Goal: Task Accomplishment & Management: Use online tool/utility

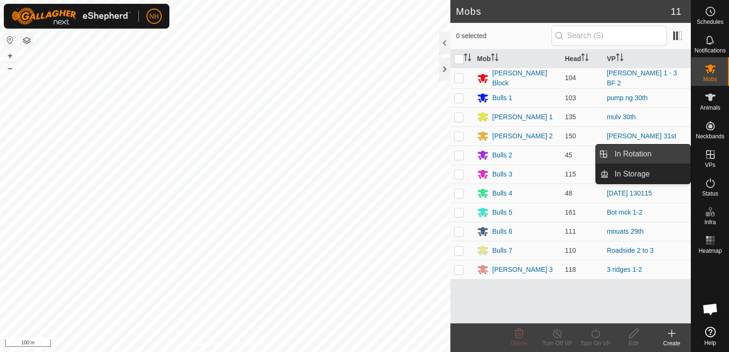
click at [646, 151] on link "In Rotation" at bounding box center [649, 153] width 82 height 19
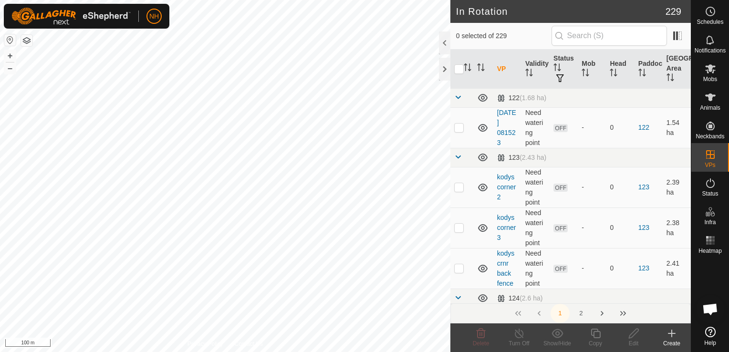
click at [669, 334] on icon at bounding box center [671, 333] width 11 height 11
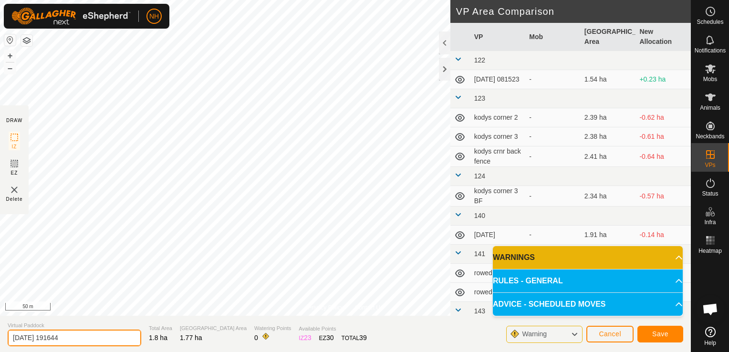
click at [106, 338] on input "[DATE] 191644" at bounding box center [74, 337] width 133 height 17
type input "2"
type input "mouats 30th bk"
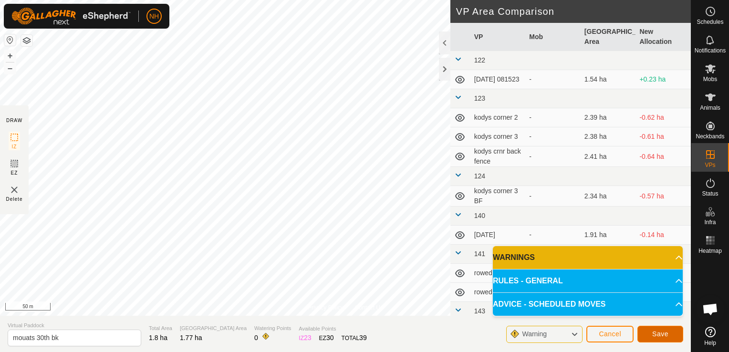
click at [667, 332] on span "Save" at bounding box center [660, 334] width 16 height 8
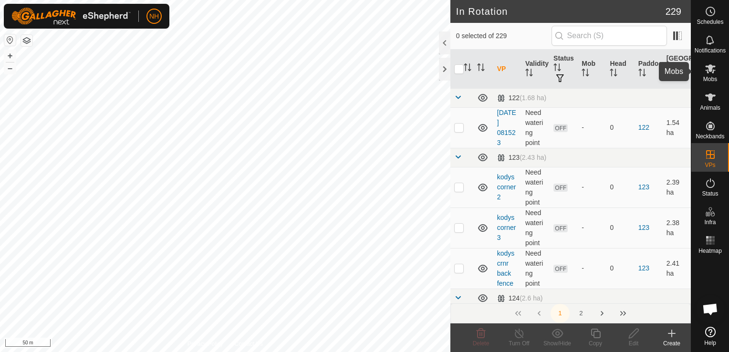
click at [708, 71] on icon at bounding box center [710, 68] width 10 height 9
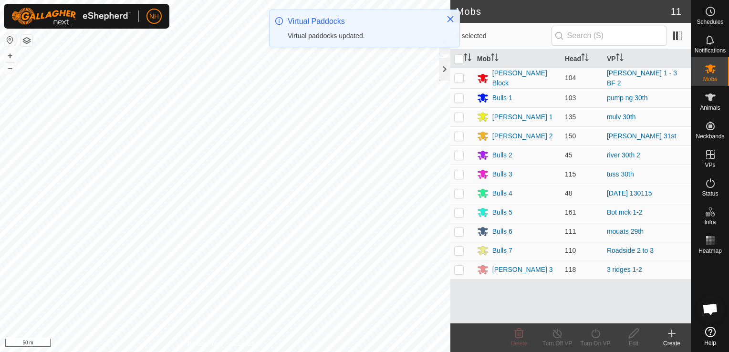
click at [460, 173] on p-checkbox at bounding box center [459, 174] width 10 height 8
checkbox input "true"
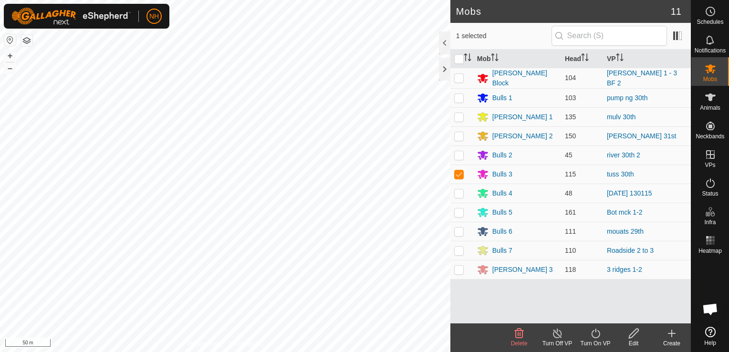
click at [590, 329] on icon at bounding box center [595, 333] width 12 height 11
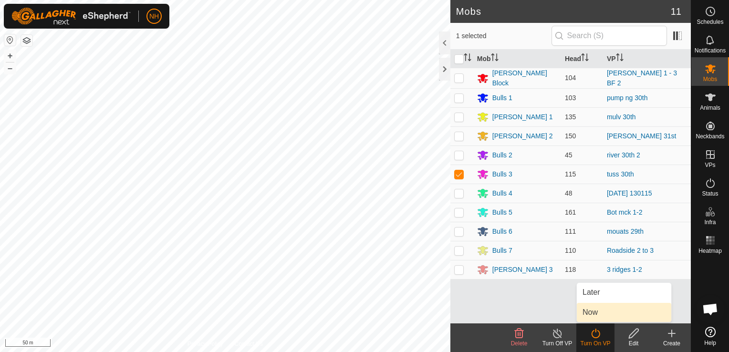
click at [592, 310] on link "Now" at bounding box center [623, 312] width 94 height 19
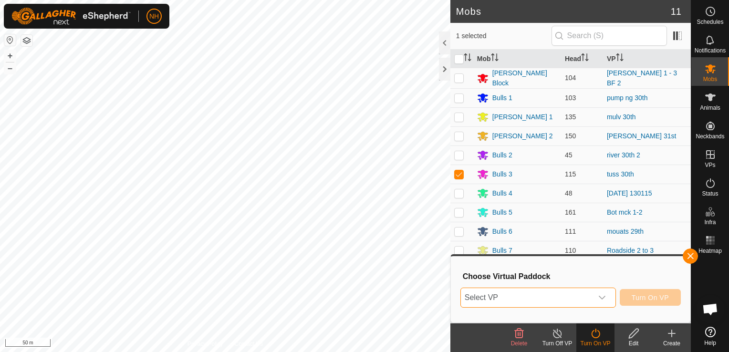
click at [533, 298] on span "Select VP" at bounding box center [527, 297] width 132 height 19
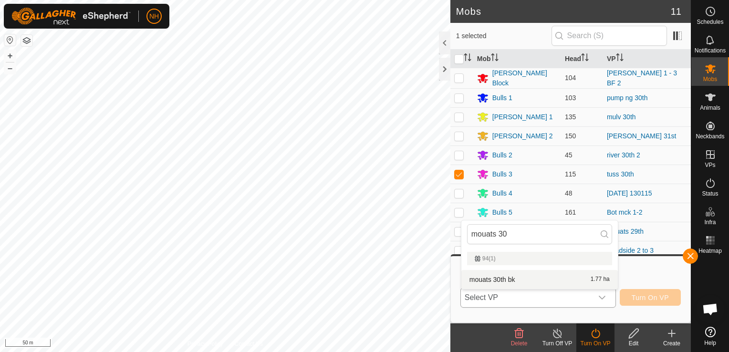
type input "mouats 30"
click at [506, 280] on li "mouats 30th bk 1.77 ha" at bounding box center [539, 279] width 156 height 19
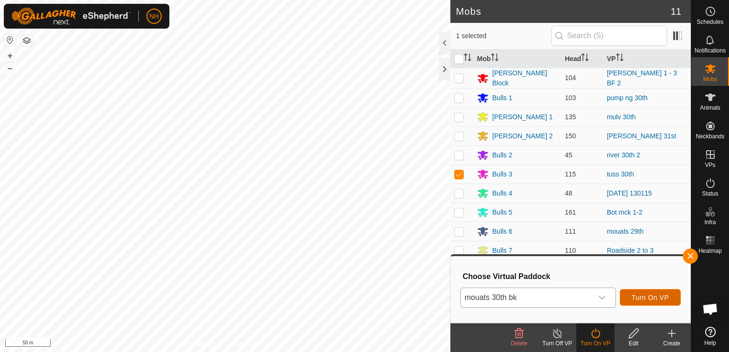
click at [651, 296] on span "Turn On VP" at bounding box center [649, 298] width 37 height 8
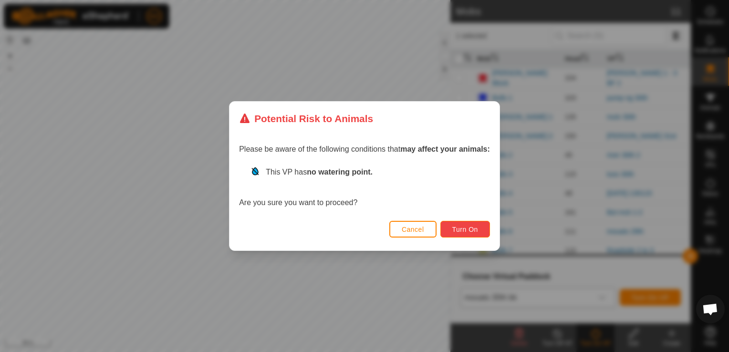
click at [464, 228] on span "Turn On" at bounding box center [465, 230] width 26 height 8
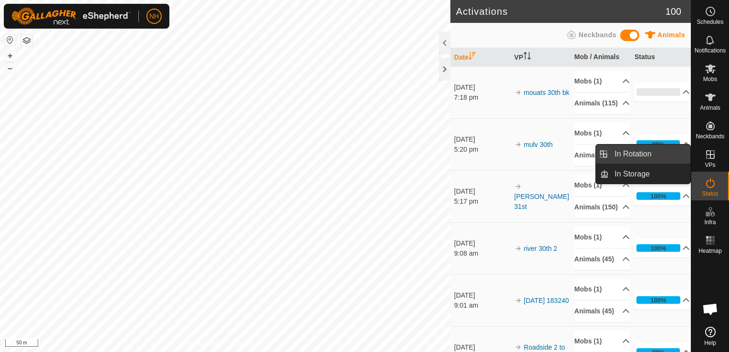
click at [652, 150] on link "In Rotation" at bounding box center [649, 153] width 82 height 19
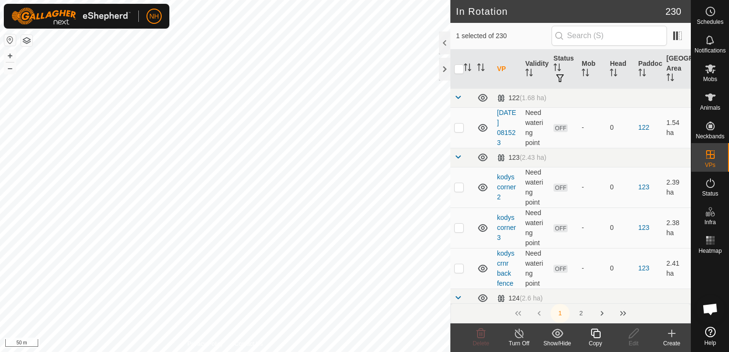
click at [671, 334] on icon at bounding box center [671, 333] width 0 height 7
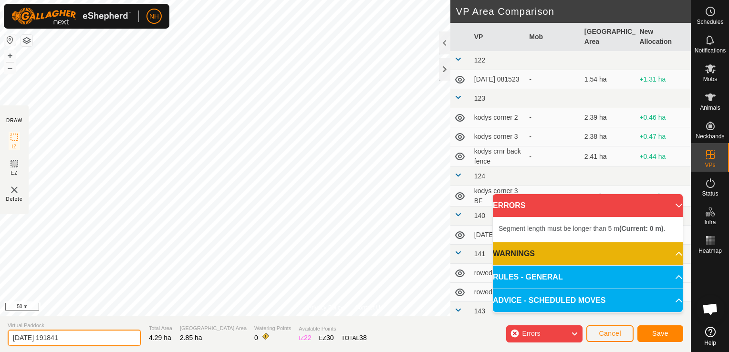
click at [86, 336] on input "[DATE] 191841" at bounding box center [74, 337] width 133 height 17
type input "2"
type input "ians 3oth bk"
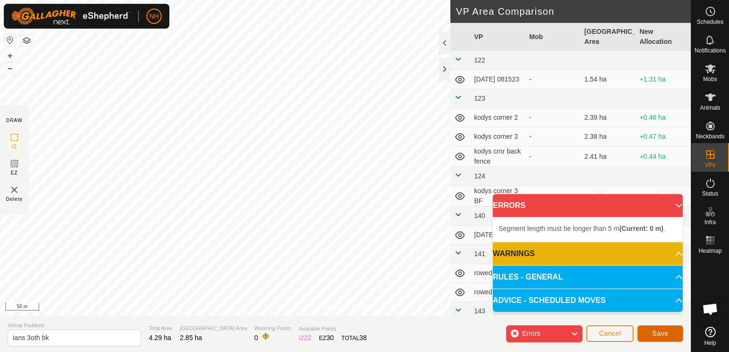
click at [660, 332] on span "Save" at bounding box center [660, 333] width 16 height 8
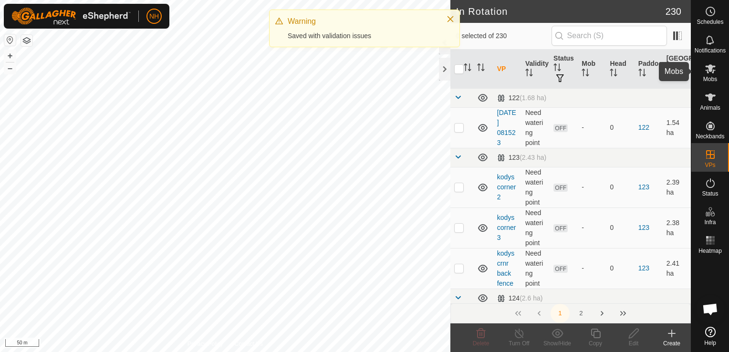
click at [706, 74] on es-mob-svg-icon at bounding box center [709, 68] width 17 height 15
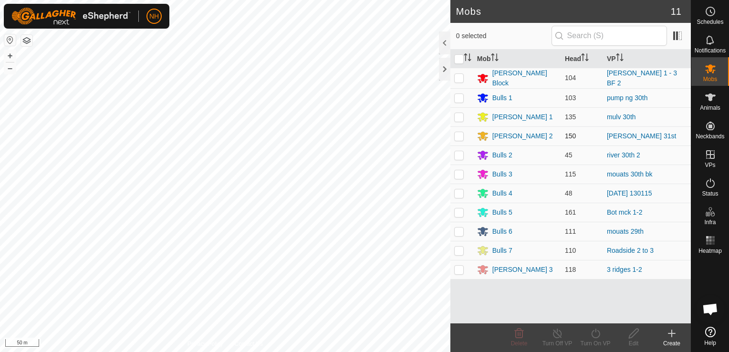
click at [459, 135] on p-checkbox at bounding box center [459, 136] width 10 height 8
checkbox input "true"
click at [597, 336] on icon at bounding box center [595, 333] width 12 height 11
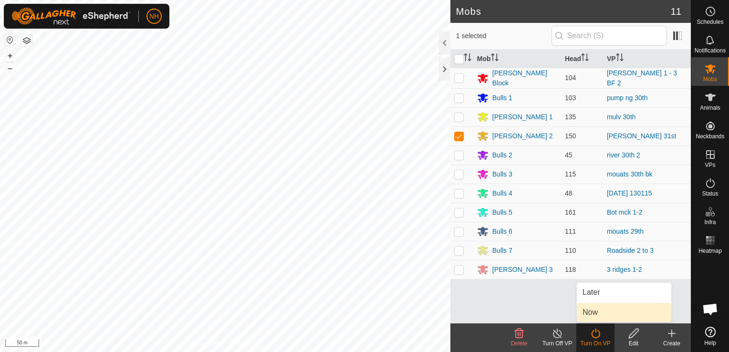
click at [595, 308] on link "Now" at bounding box center [623, 312] width 94 height 19
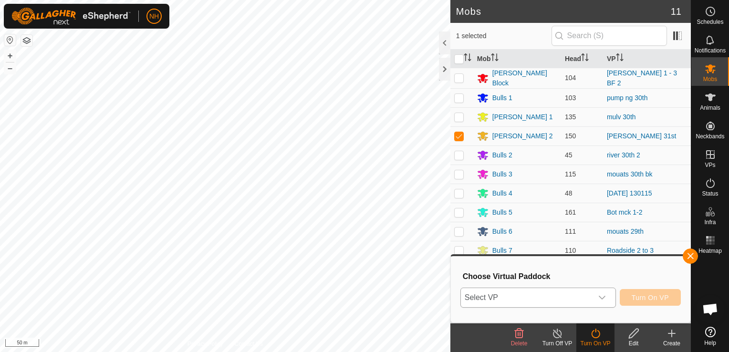
click at [515, 298] on span "Select VP" at bounding box center [527, 297] width 132 height 19
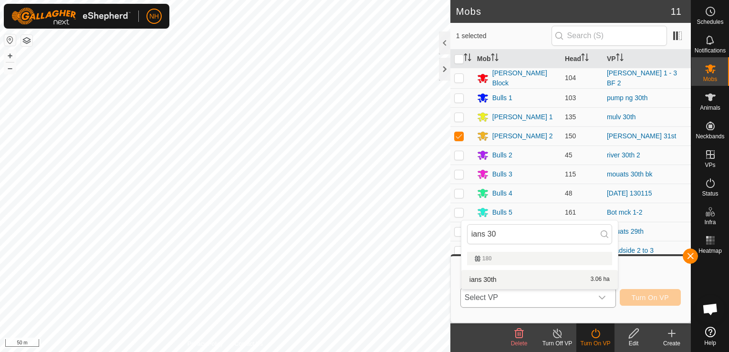
type input "ians 30"
click at [505, 297] on span "Select VP" at bounding box center [527, 297] width 132 height 19
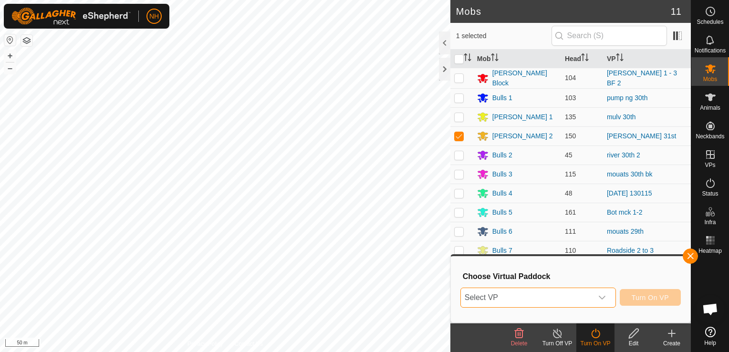
click at [506, 299] on span "Select VP" at bounding box center [527, 297] width 132 height 19
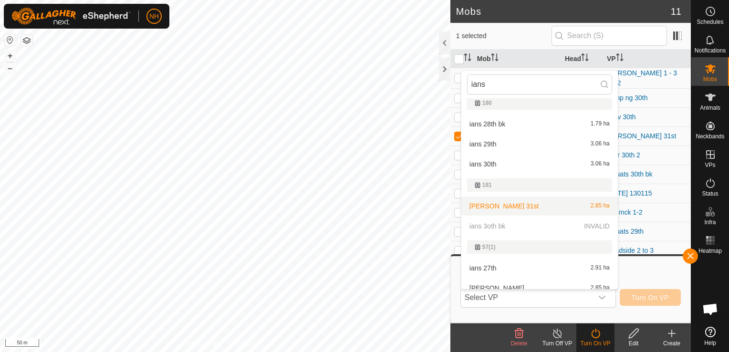
scroll to position [56, 0]
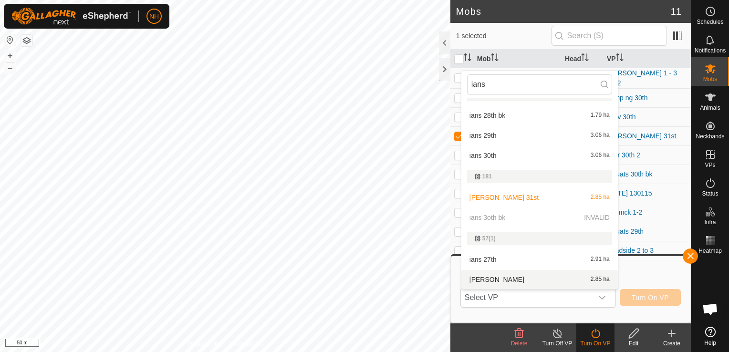
type input "ians"
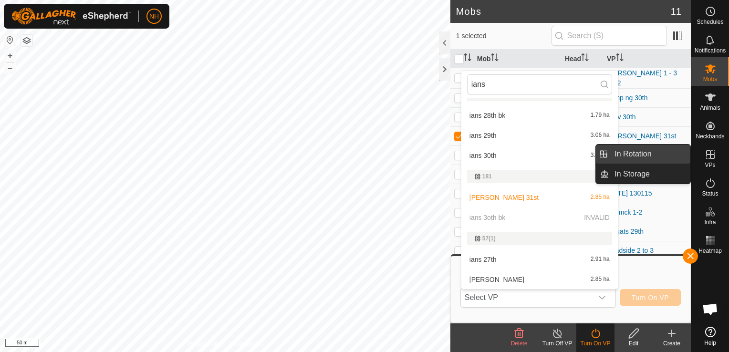
click at [648, 150] on link "In Rotation" at bounding box center [649, 153] width 82 height 19
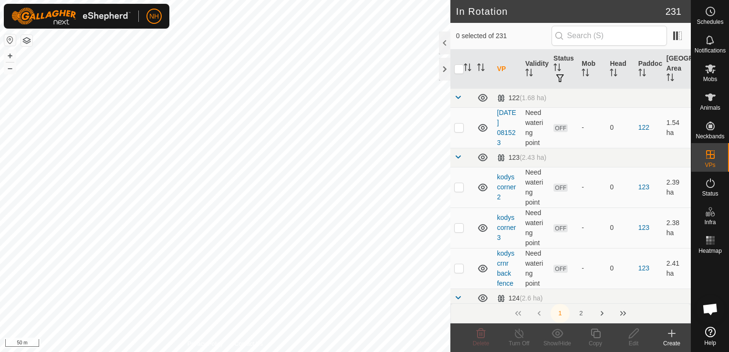
click at [667, 334] on icon at bounding box center [671, 333] width 11 height 11
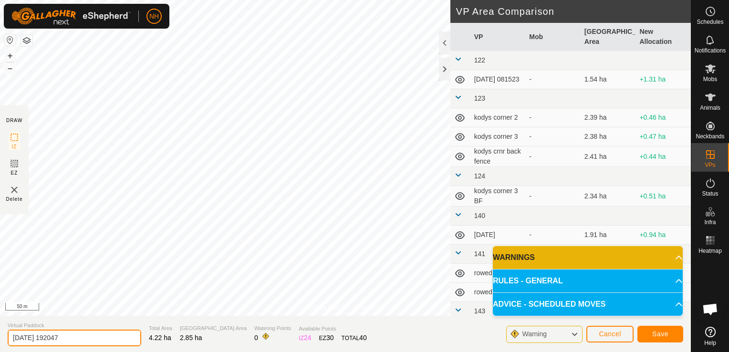
drag, startPoint x: 80, startPoint y: 336, endPoint x: 65, endPoint y: 335, distance: 14.8
click at [78, 336] on input "[DATE] 192047" at bounding box center [74, 337] width 133 height 17
type input "2"
type input "ians 30th Bk"
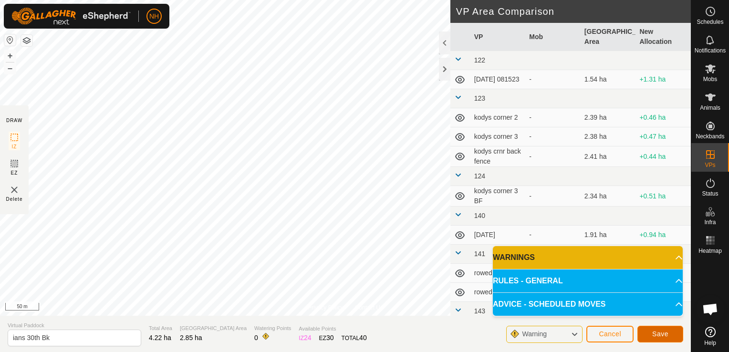
click at [656, 335] on span "Save" at bounding box center [660, 334] width 16 height 8
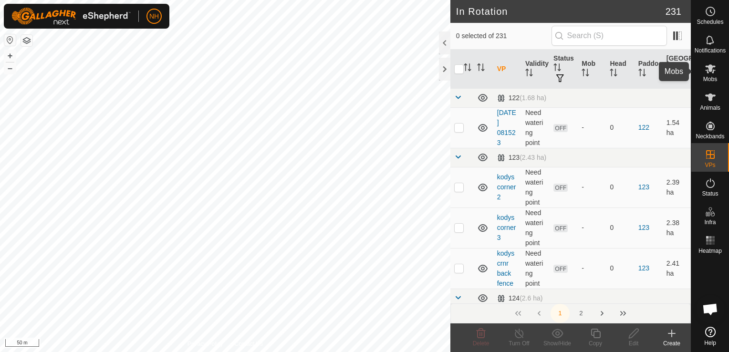
click at [707, 68] on icon at bounding box center [709, 68] width 11 height 11
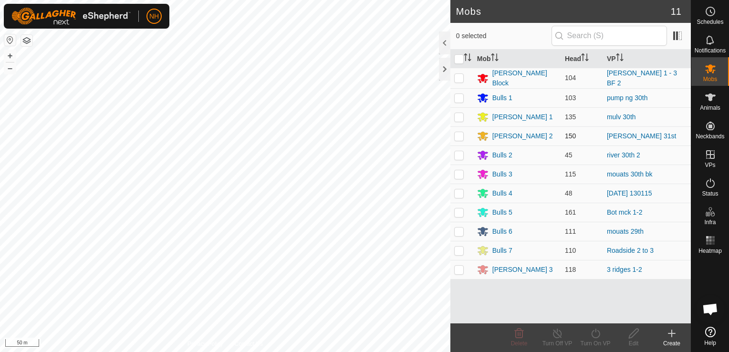
click at [460, 135] on p-checkbox at bounding box center [459, 136] width 10 height 8
checkbox input "true"
click at [593, 335] on icon at bounding box center [595, 333] width 12 height 11
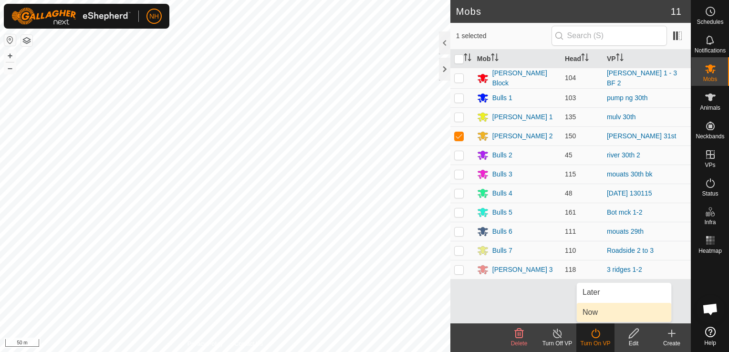
click at [591, 311] on link "Now" at bounding box center [623, 312] width 94 height 19
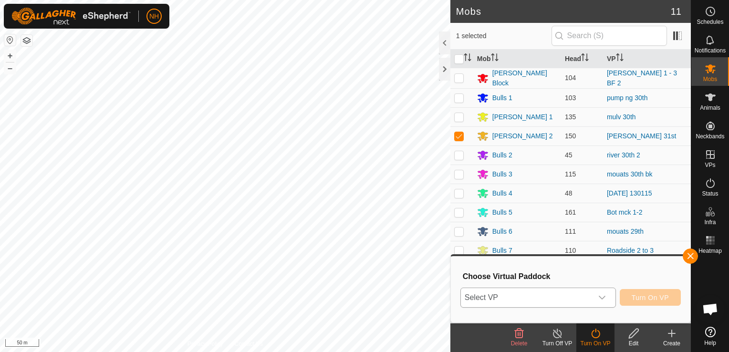
click at [566, 294] on span "Select VP" at bounding box center [527, 297] width 132 height 19
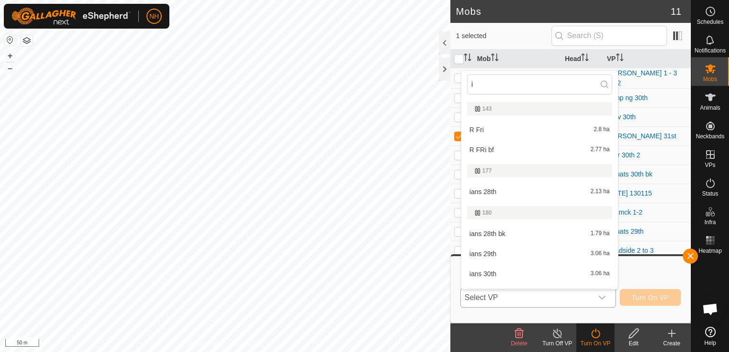
type input "ia"
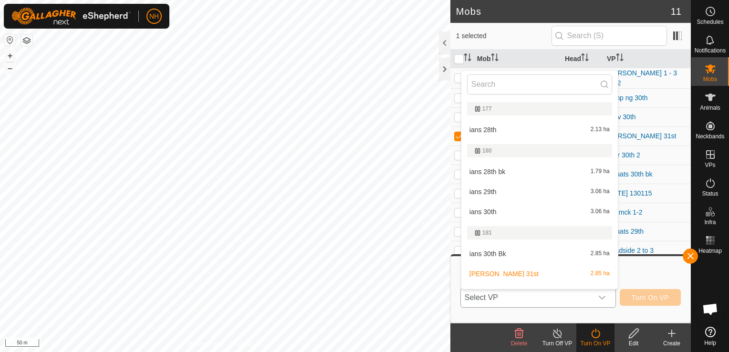
type input "n"
type input "[PERSON_NAME]"
click at [510, 254] on li "ians 30th Bk 2.85 ha" at bounding box center [539, 253] width 156 height 19
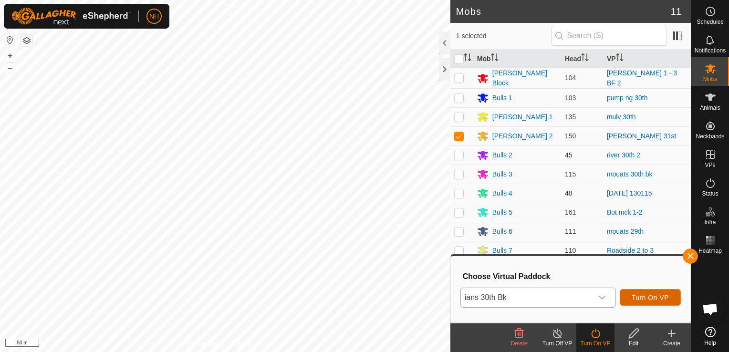
click at [635, 296] on span "Turn On VP" at bounding box center [649, 298] width 37 height 8
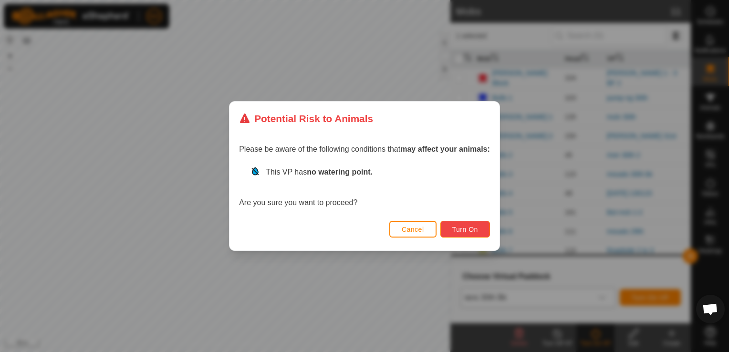
click at [472, 227] on span "Turn On" at bounding box center [465, 230] width 26 height 8
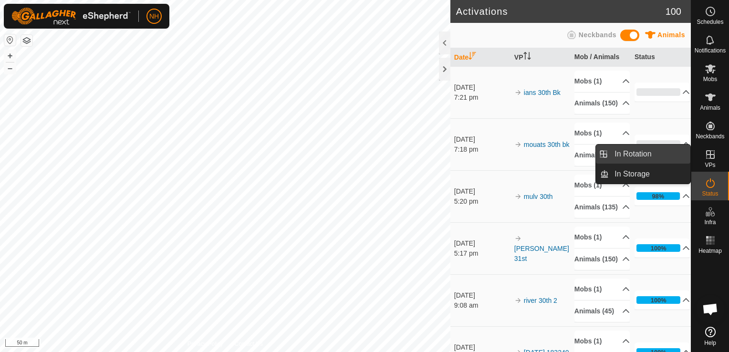
click at [643, 152] on link "In Rotation" at bounding box center [649, 153] width 82 height 19
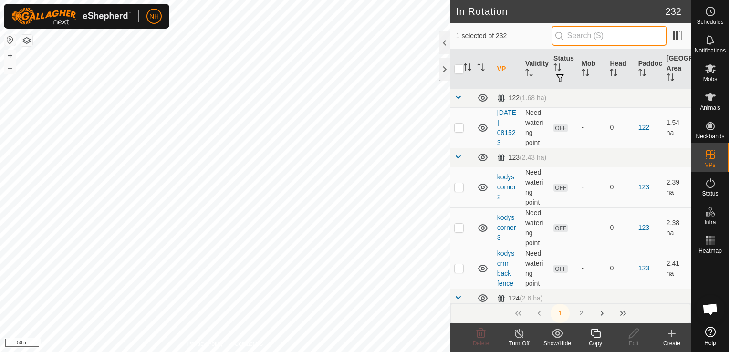
click at [589, 38] on input "text" at bounding box center [608, 36] width 115 height 20
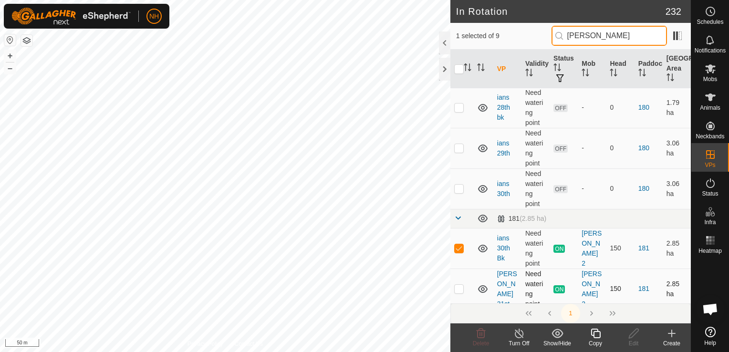
scroll to position [95, 0]
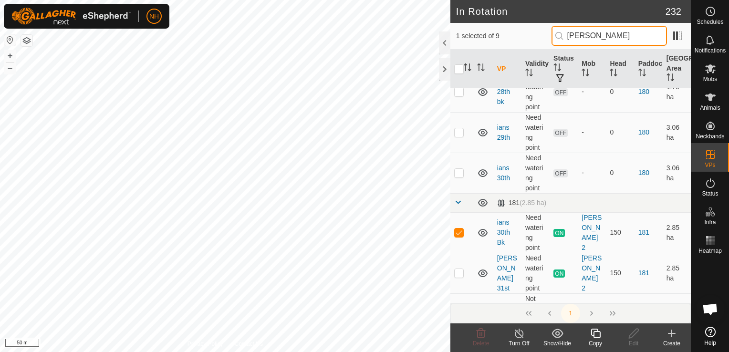
type input "[PERSON_NAME]"
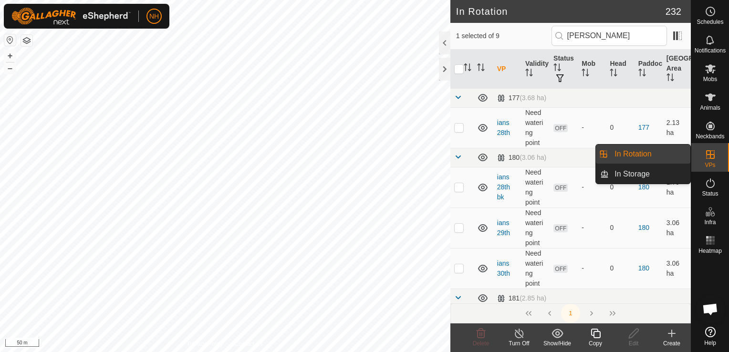
click at [653, 154] on link "In Rotation" at bounding box center [649, 153] width 82 height 19
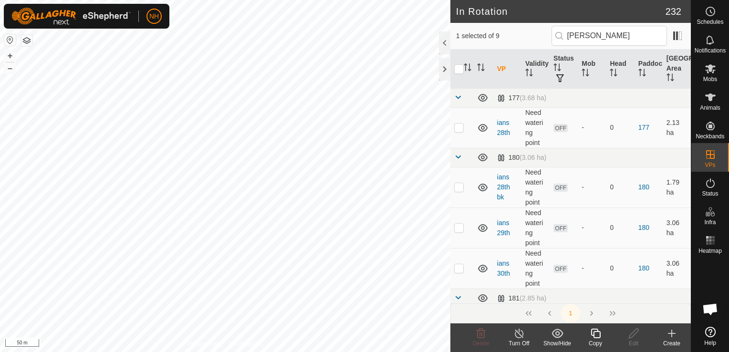
click at [670, 335] on icon at bounding box center [671, 333] width 11 height 11
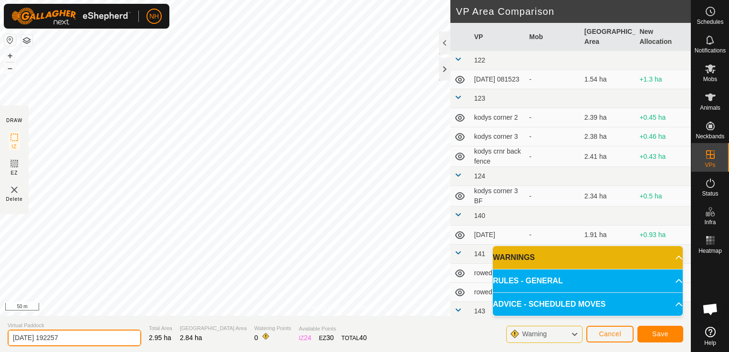
click at [97, 339] on input "[DATE] 192257" at bounding box center [74, 337] width 133 height 17
type input "2"
type input "ians 30th bk 2"
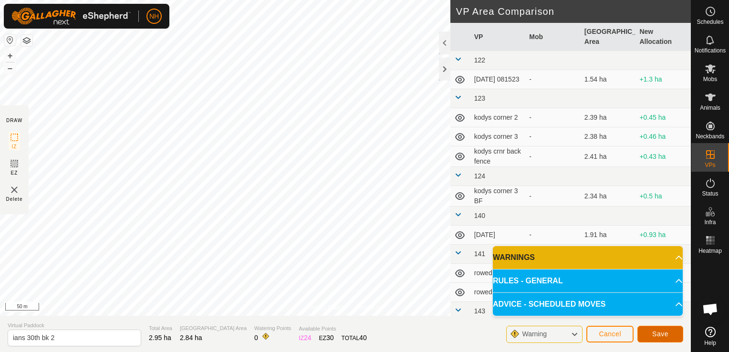
click at [652, 333] on span "Save" at bounding box center [660, 334] width 16 height 8
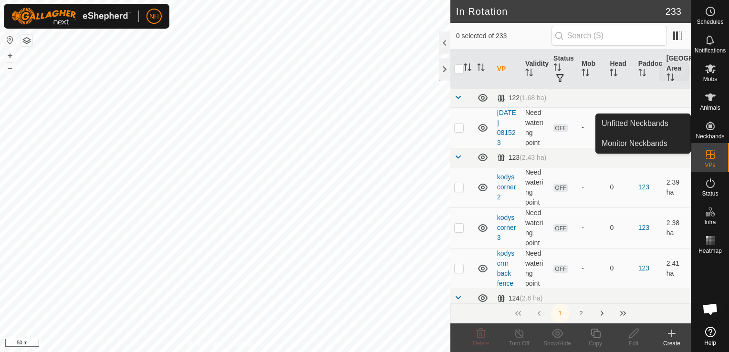
click at [707, 73] on icon at bounding box center [709, 68] width 11 height 11
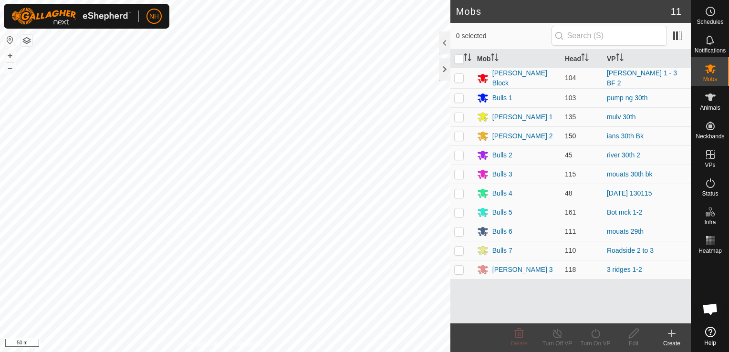
click at [456, 134] on p-checkbox at bounding box center [459, 136] width 10 height 8
checkbox input "true"
click at [596, 335] on icon at bounding box center [595, 333] width 12 height 11
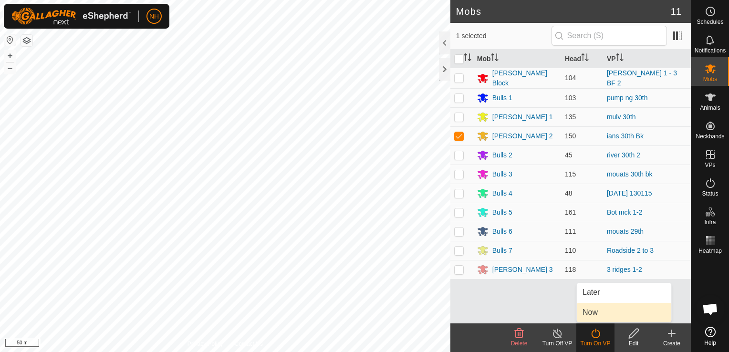
click at [598, 308] on link "Now" at bounding box center [623, 312] width 94 height 19
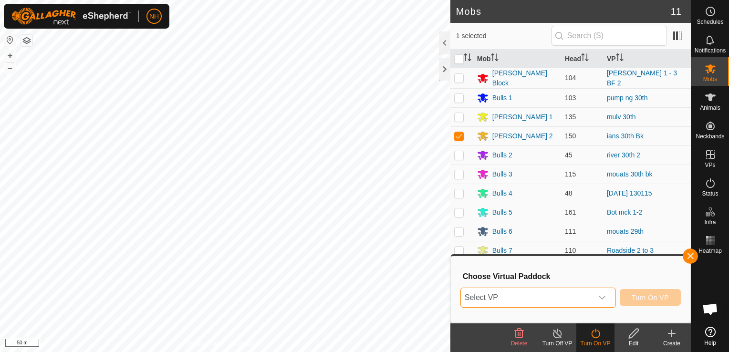
click at [536, 298] on span "Select VP" at bounding box center [527, 297] width 132 height 19
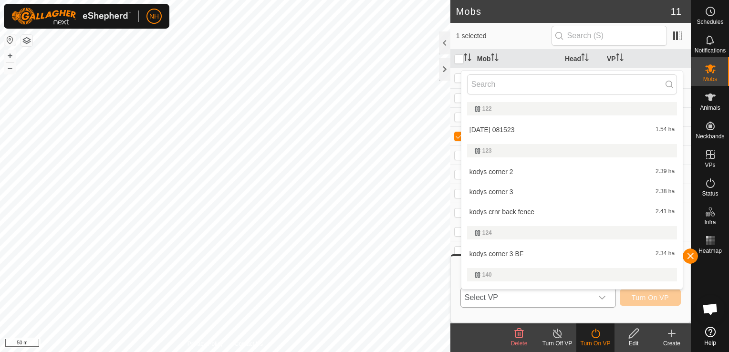
type input "i"
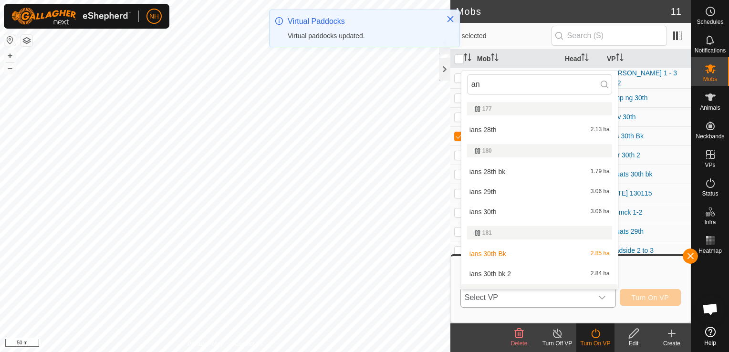
scroll to position [14, 0]
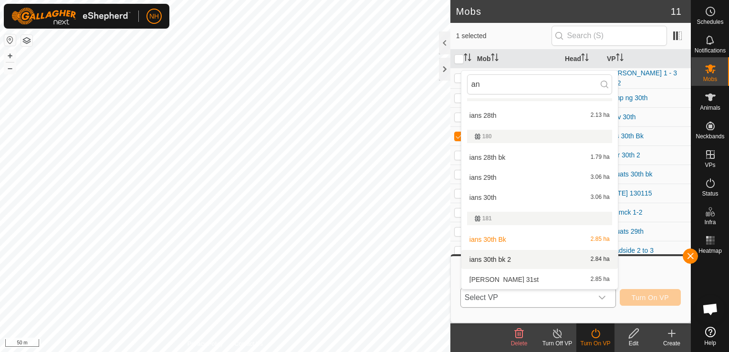
type input "an"
click at [502, 258] on li "ians 30th bk 2 2.84 ha" at bounding box center [539, 259] width 156 height 19
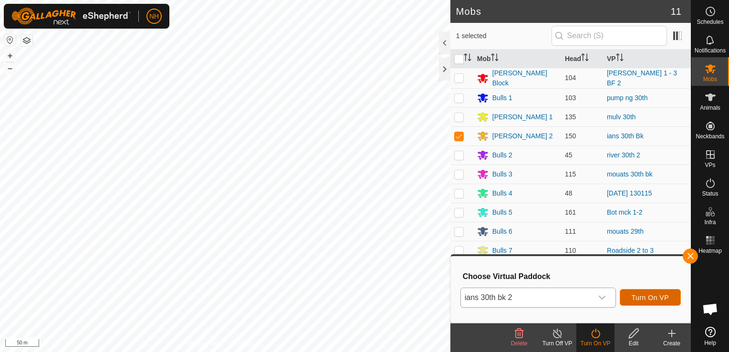
click at [649, 298] on span "Turn On VP" at bounding box center [649, 298] width 37 height 8
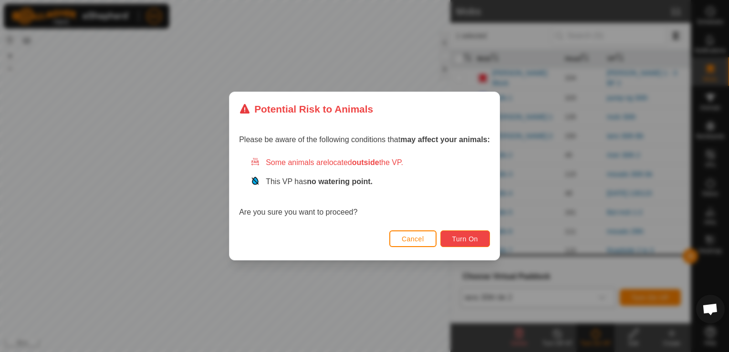
click at [467, 239] on span "Turn On" at bounding box center [465, 239] width 26 height 8
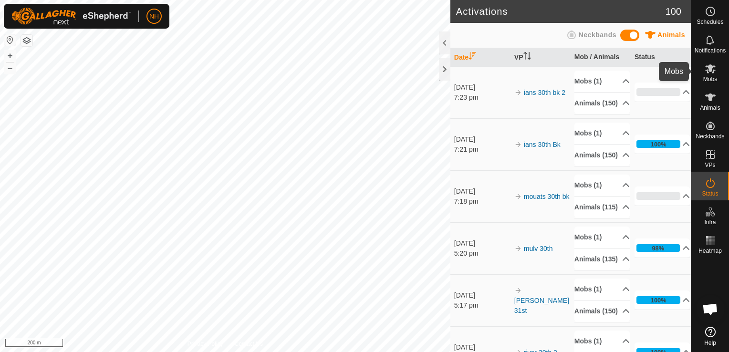
click at [708, 74] on icon at bounding box center [709, 68] width 11 height 11
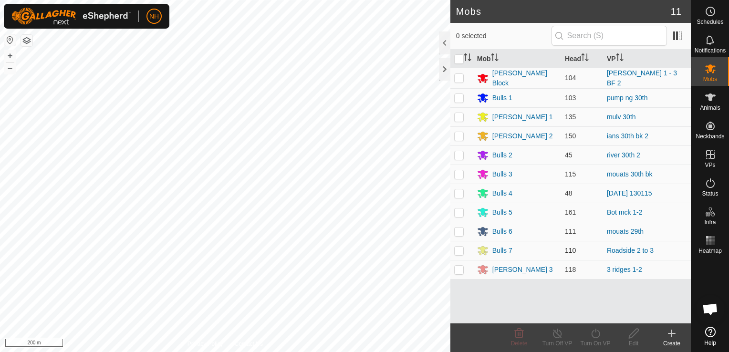
click at [457, 249] on p-checkbox at bounding box center [459, 250] width 10 height 8
checkbox input "true"
click at [595, 335] on icon at bounding box center [595, 333] width 12 height 11
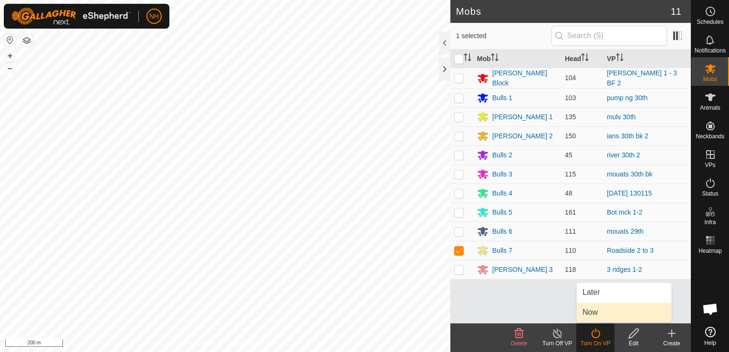
click at [594, 312] on link "Now" at bounding box center [623, 312] width 94 height 19
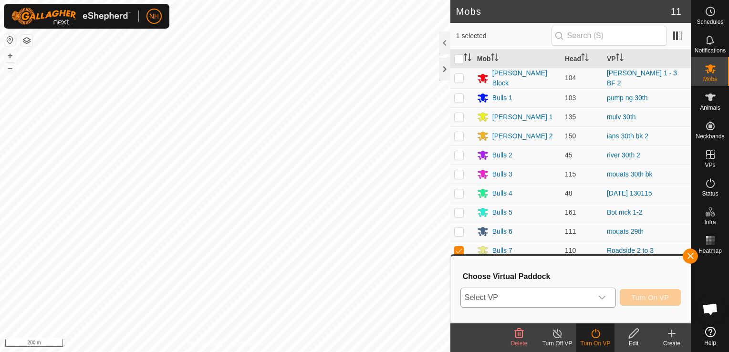
click at [535, 296] on span "Select VP" at bounding box center [527, 297] width 132 height 19
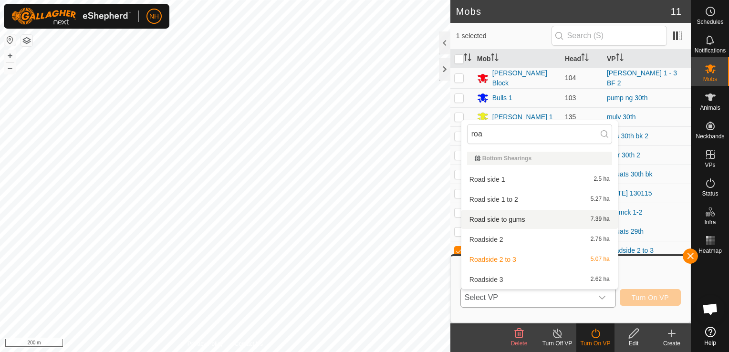
type input "roa"
click at [488, 218] on li "Road side to gums 7.39 ha" at bounding box center [539, 219] width 156 height 19
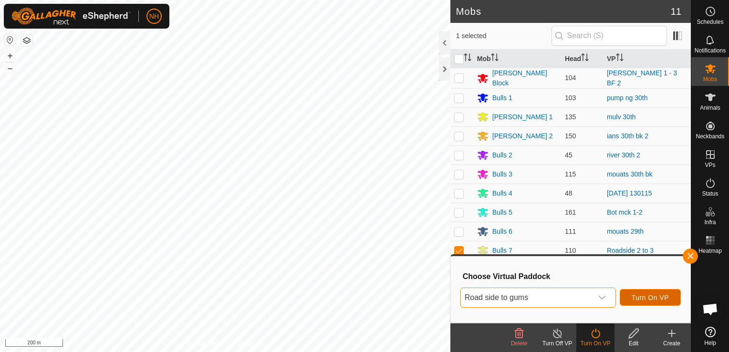
click at [652, 295] on span "Turn On VP" at bounding box center [649, 298] width 37 height 8
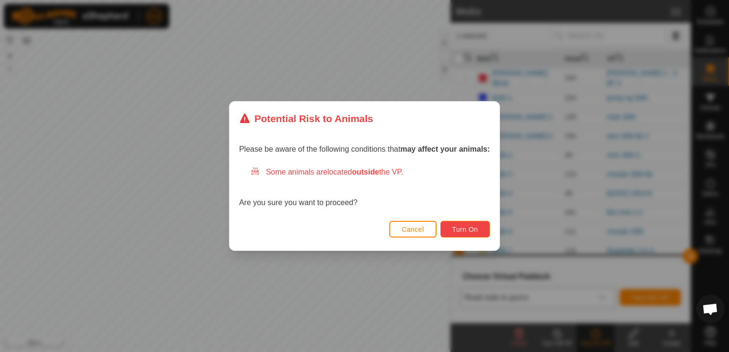
click at [464, 233] on span "Turn On" at bounding box center [465, 230] width 26 height 8
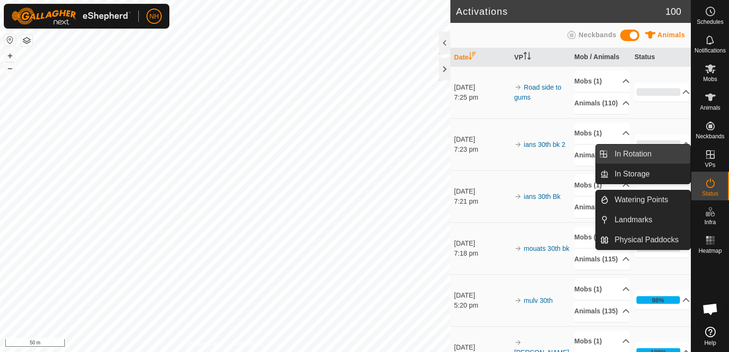
click at [636, 155] on link "In Rotation" at bounding box center [649, 153] width 82 height 19
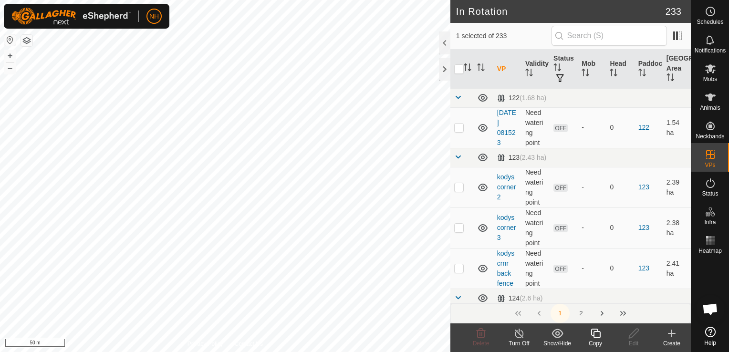
click at [668, 332] on icon at bounding box center [671, 333] width 11 height 11
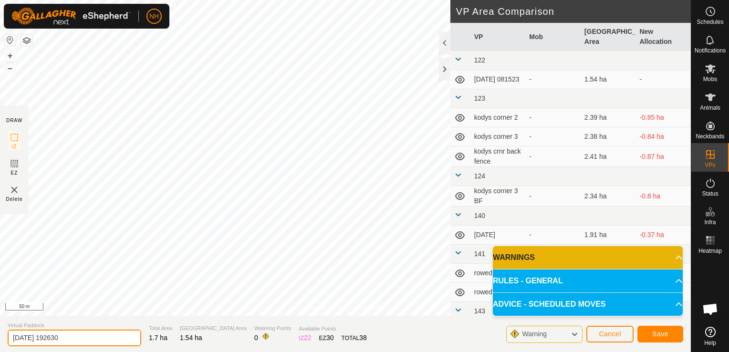
click at [114, 334] on input "2025-08-30 192630" at bounding box center [74, 337] width 133 height 17
type input "2"
type input "mouats 30th back"
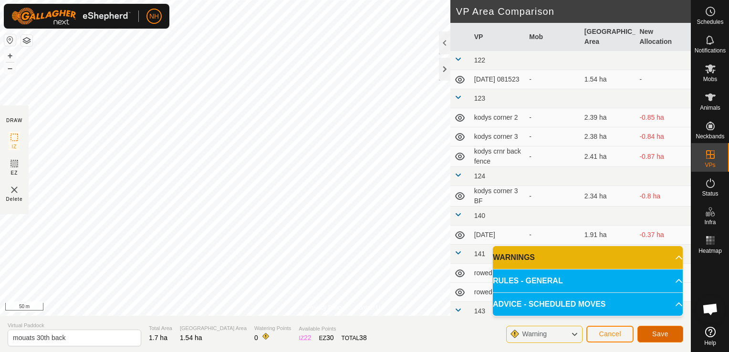
click at [666, 333] on span "Save" at bounding box center [660, 334] width 16 height 8
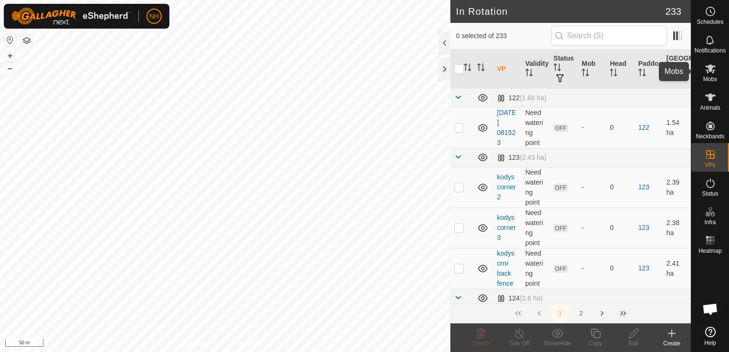
click at [713, 70] on icon at bounding box center [710, 68] width 10 height 9
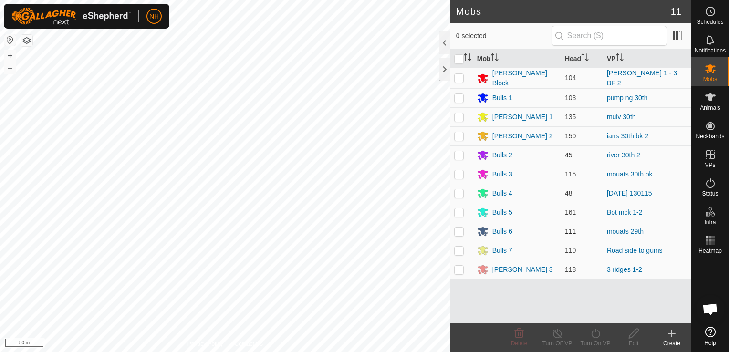
click at [457, 230] on p-checkbox at bounding box center [459, 231] width 10 height 8
checkbox input "true"
click at [591, 337] on icon at bounding box center [595, 333] width 12 height 11
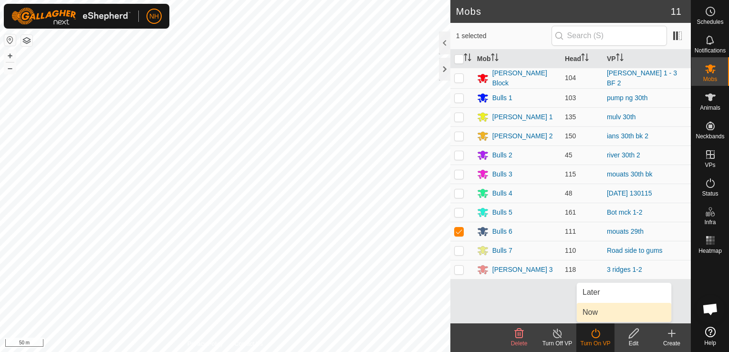
click at [587, 311] on link "Now" at bounding box center [623, 312] width 94 height 19
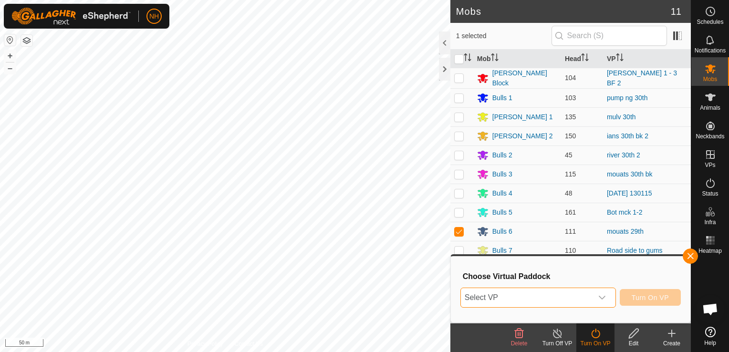
click at [546, 302] on span "Select VP" at bounding box center [527, 297] width 132 height 19
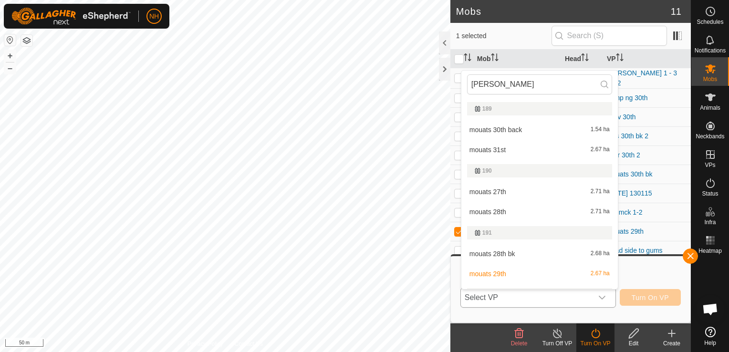
type input "[PERSON_NAME]"
click at [507, 129] on li "mouats 30th back 1.54 ha" at bounding box center [539, 129] width 156 height 19
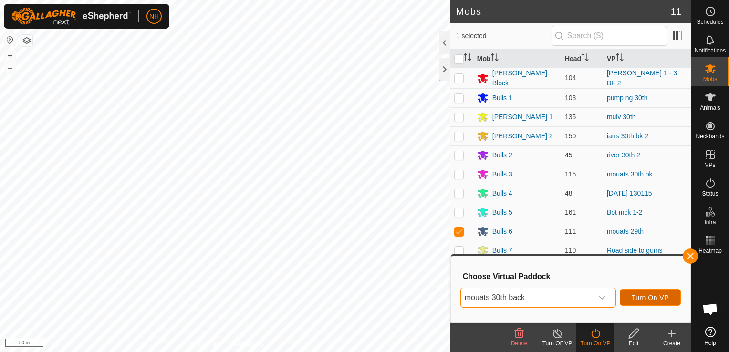
click at [647, 300] on span "Turn On VP" at bounding box center [649, 298] width 37 height 8
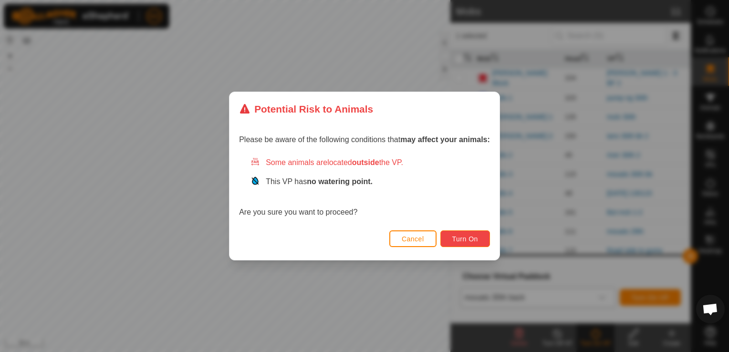
click at [470, 235] on span "Turn On" at bounding box center [465, 239] width 26 height 8
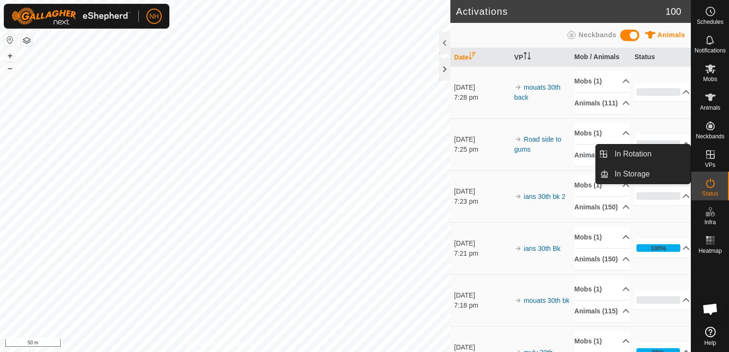
drag, startPoint x: 709, startPoint y: 170, endPoint x: 710, endPoint y: 154, distance: 15.7
click at [710, 154] on icon at bounding box center [710, 154] width 9 height 9
click at [634, 154] on link "In Rotation" at bounding box center [649, 153] width 82 height 19
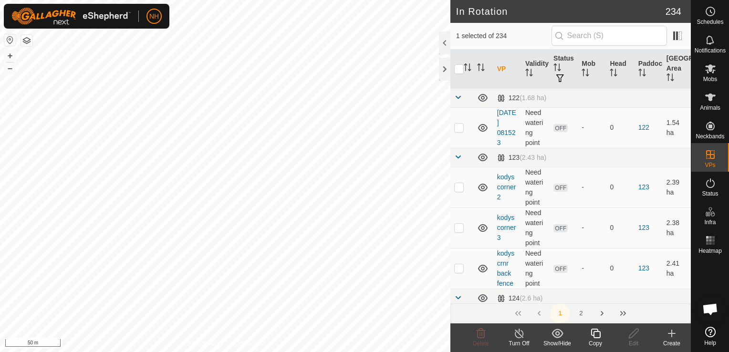
click at [670, 336] on icon at bounding box center [671, 333] width 11 height 11
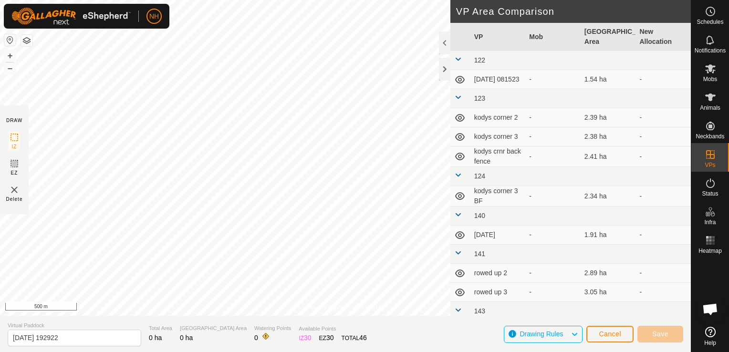
click at [403, 320] on div "Privacy Policy Contact Us B21 4169217246 Bulls 1 pump ng 30th + – ⇧ i 500 m DRA…" at bounding box center [345, 176] width 690 height 352
click at [612, 334] on span "Cancel" at bounding box center [609, 334] width 22 height 8
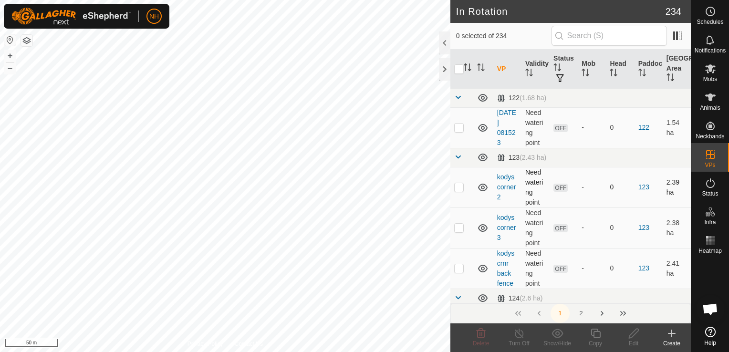
click at [508, 174] on div "In Rotation 234 0 selected of 234 VP Validity Status Mob Head Paddock Grazing A…" at bounding box center [345, 176] width 690 height 352
click at [372, 0] on html "NH Schedules Notifications Mobs Animals Neckbands VPs Status Infra Heatmap Help…" at bounding box center [364, 176] width 729 height 352
click at [362, 0] on html "NH Schedules Notifications Mobs Animals Neckbands VPs Status Infra Heatmap Help…" at bounding box center [364, 176] width 729 height 352
